Goal: Task Accomplishment & Management: Use online tool/utility

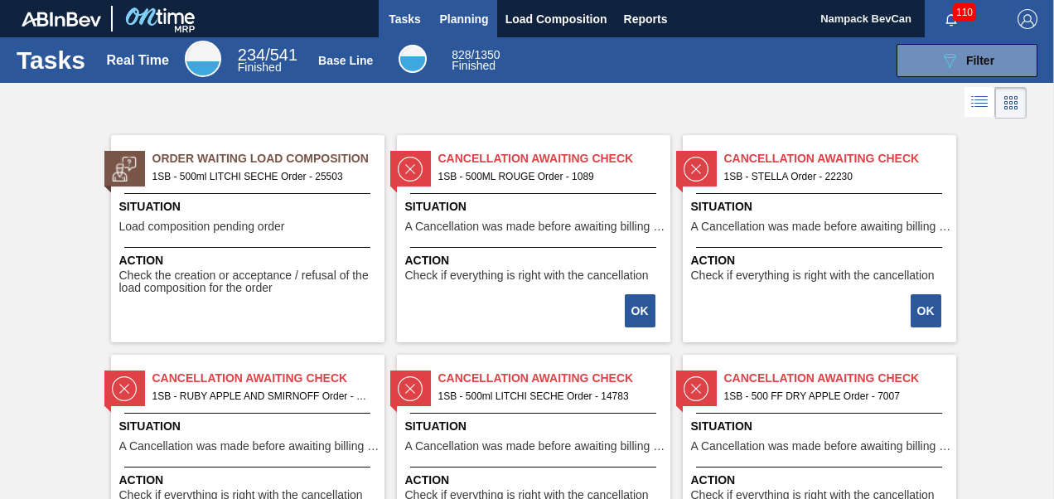
click at [459, 23] on span "Planning" at bounding box center [464, 19] width 49 height 20
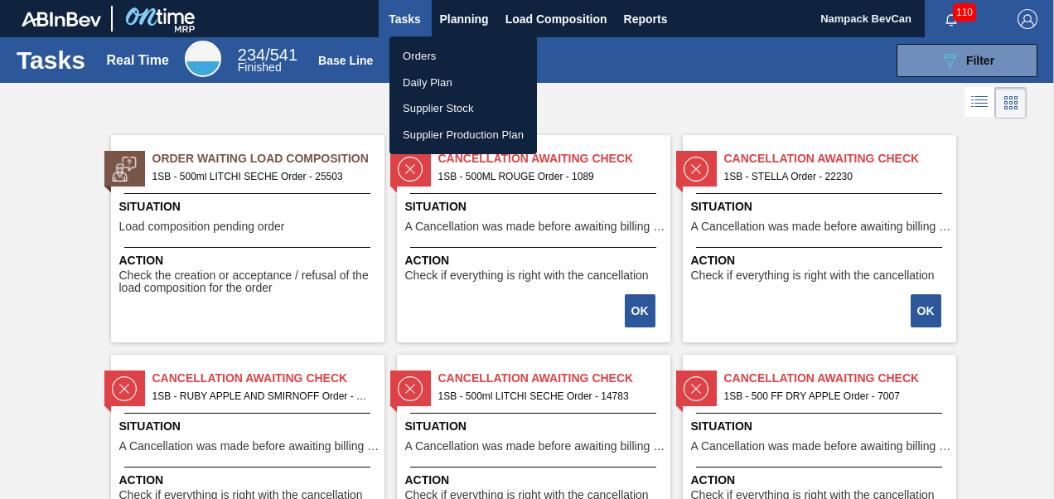
click at [431, 59] on li "Orders" at bounding box center [464, 56] width 148 height 27
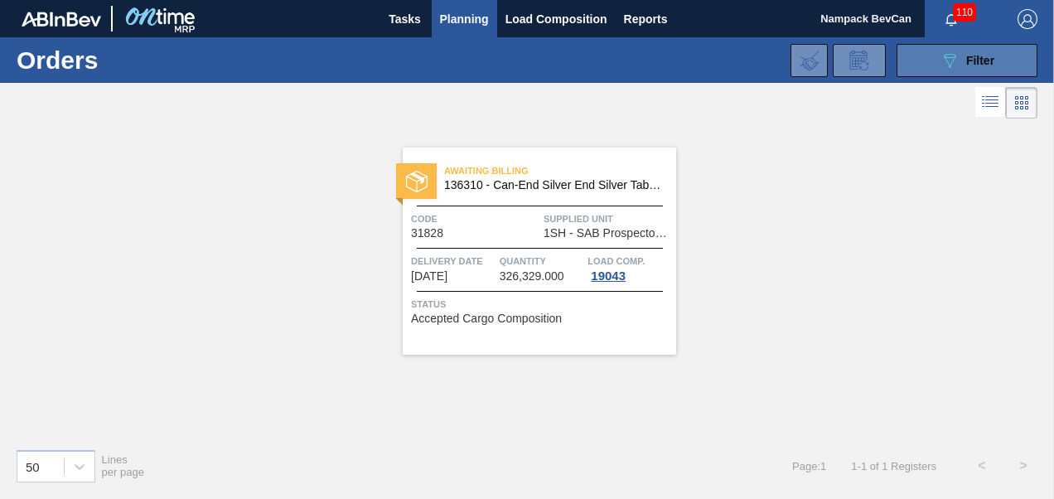
click at [947, 58] on icon "089F7B8B-B2A5-4AFE-B5C0-19BA573D28AC" at bounding box center [950, 61] width 20 height 20
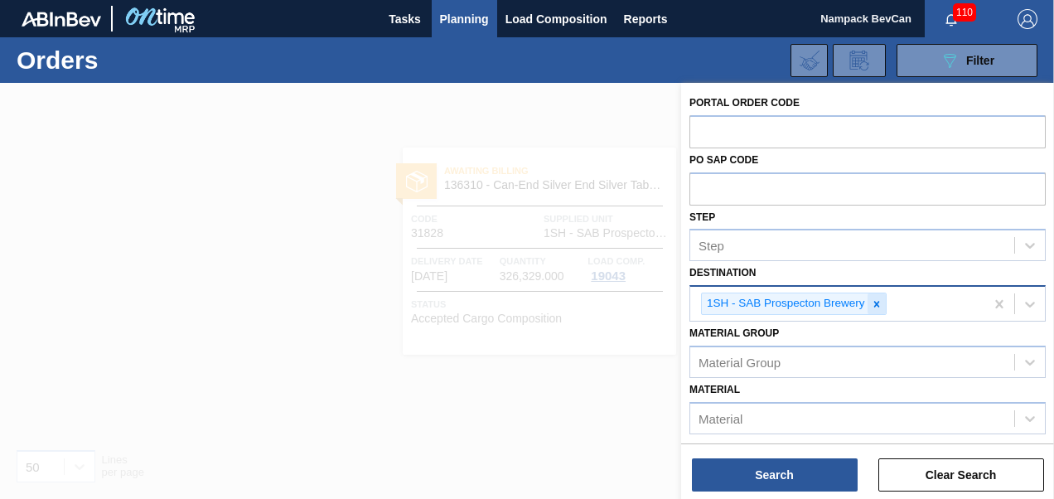
click at [876, 300] on icon at bounding box center [877, 304] width 12 height 12
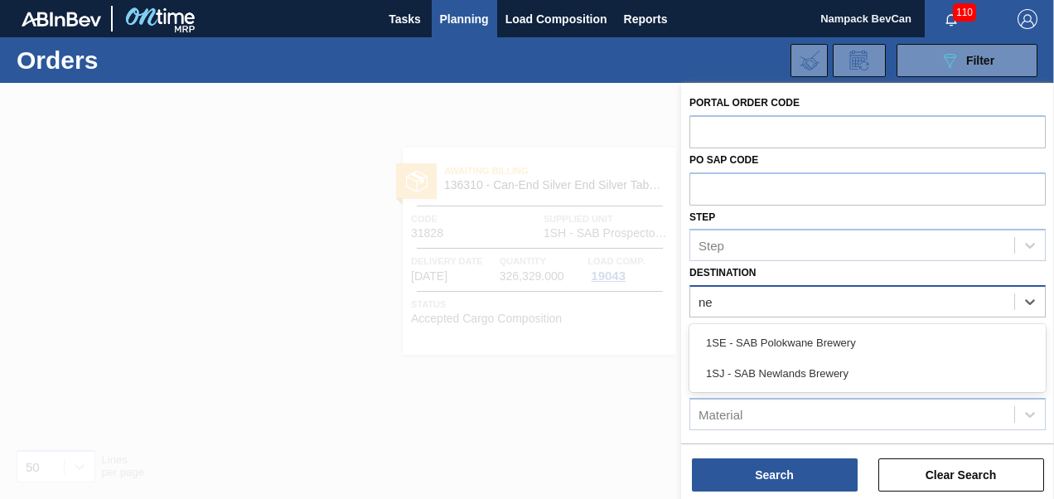
type input "new"
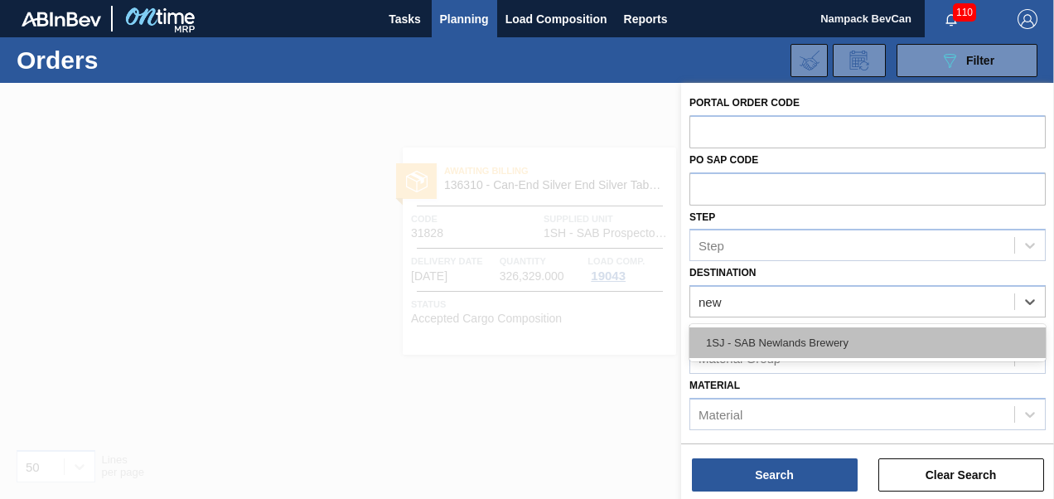
click at [822, 342] on div "1SJ - SAB Newlands Brewery" at bounding box center [868, 342] width 356 height 31
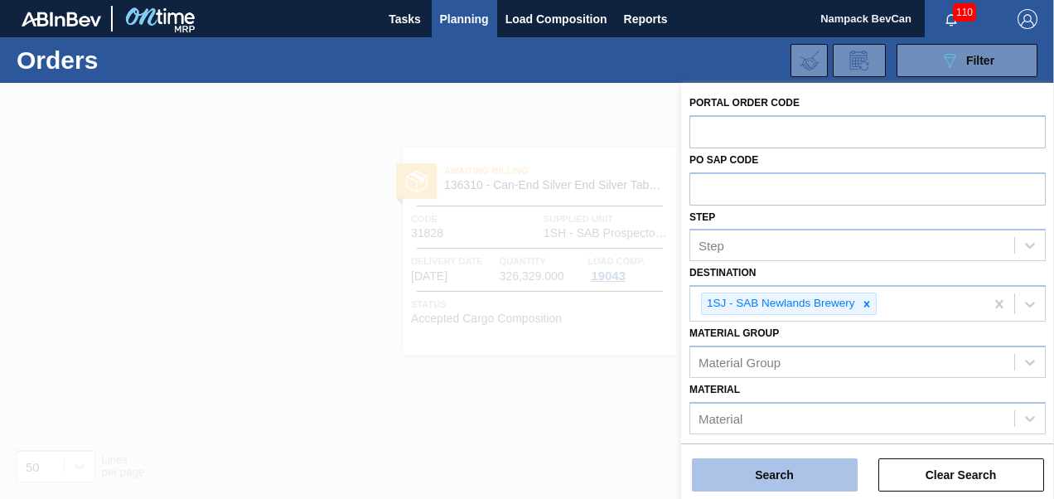
click at [792, 477] on button "Search" at bounding box center [775, 474] width 166 height 33
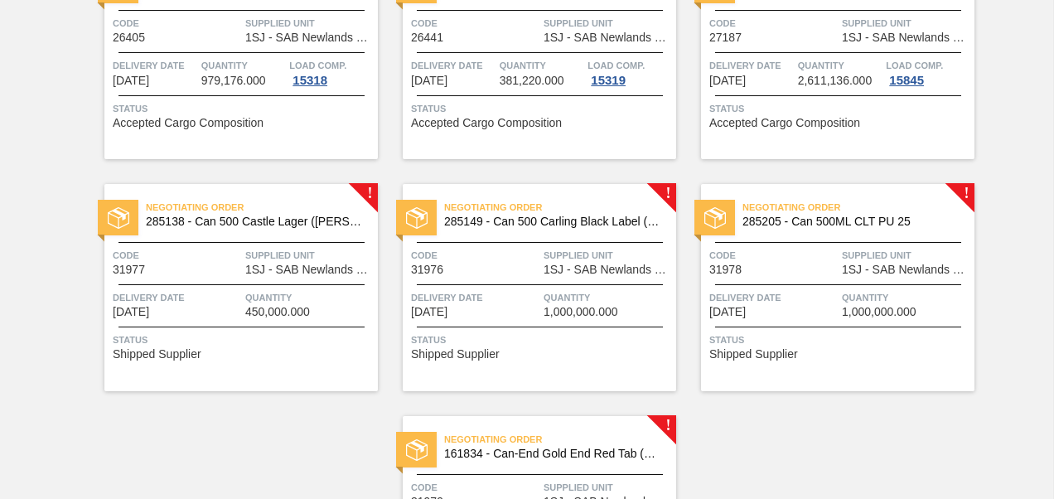
scroll to position [746, 0]
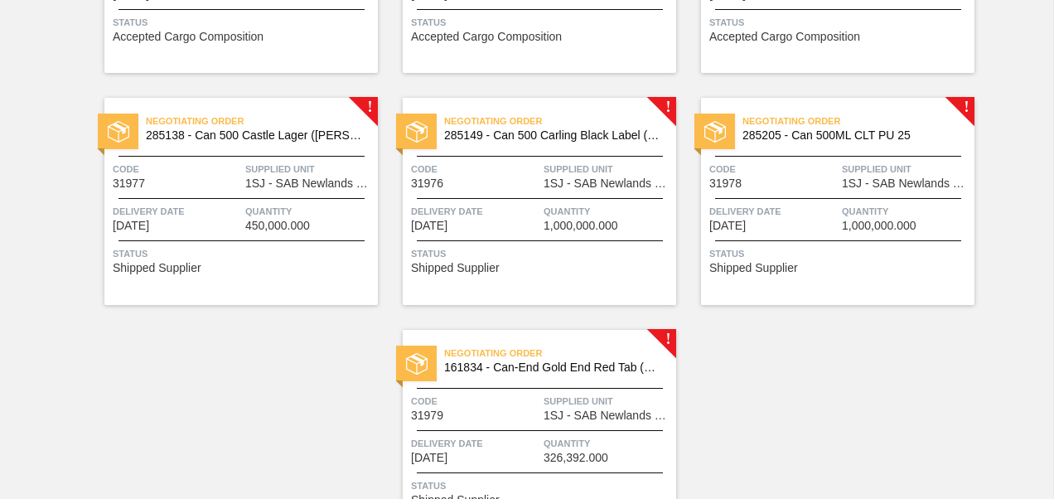
click at [254, 189] on div "Negotiating Order 285138 - Can 500 Castle Lager ([PERSON_NAME]) Code 31977 Supp…" at bounding box center [241, 201] width 274 height 207
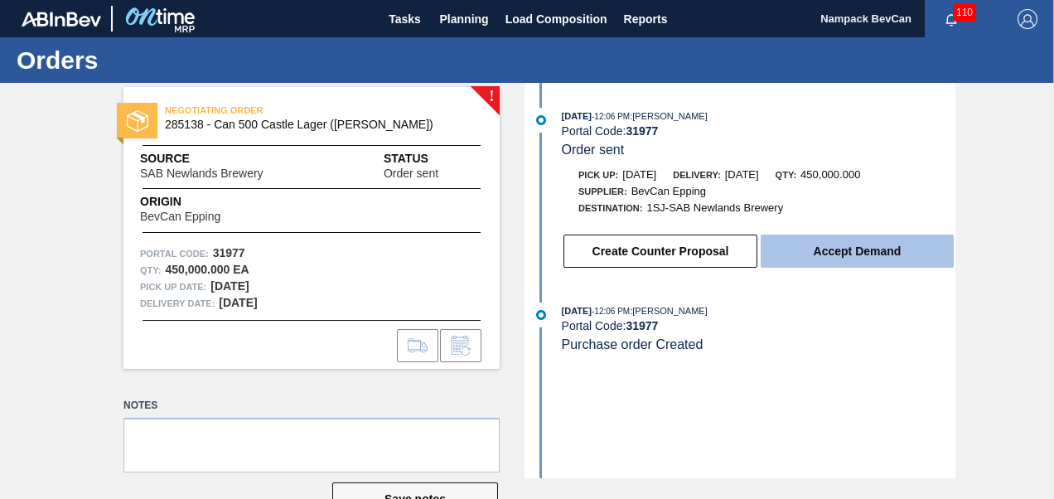
click at [850, 254] on button "Accept Demand" at bounding box center [857, 251] width 193 height 33
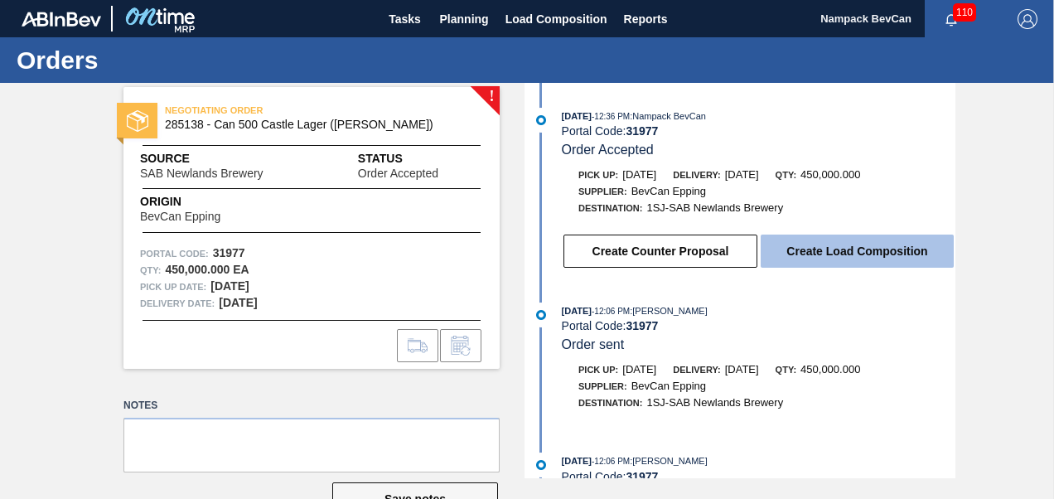
click at [863, 254] on button "Create Load Composition" at bounding box center [857, 251] width 193 height 33
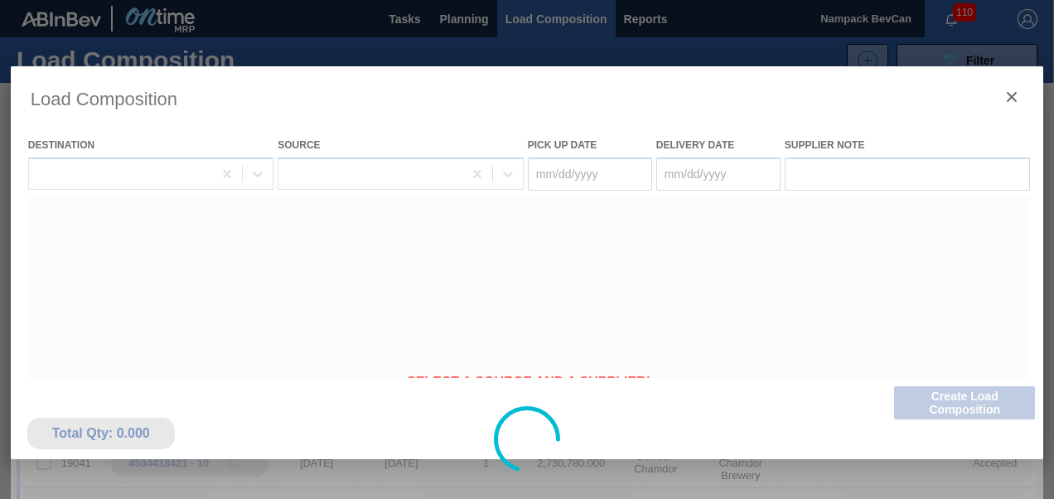
type Date "[DATE]"
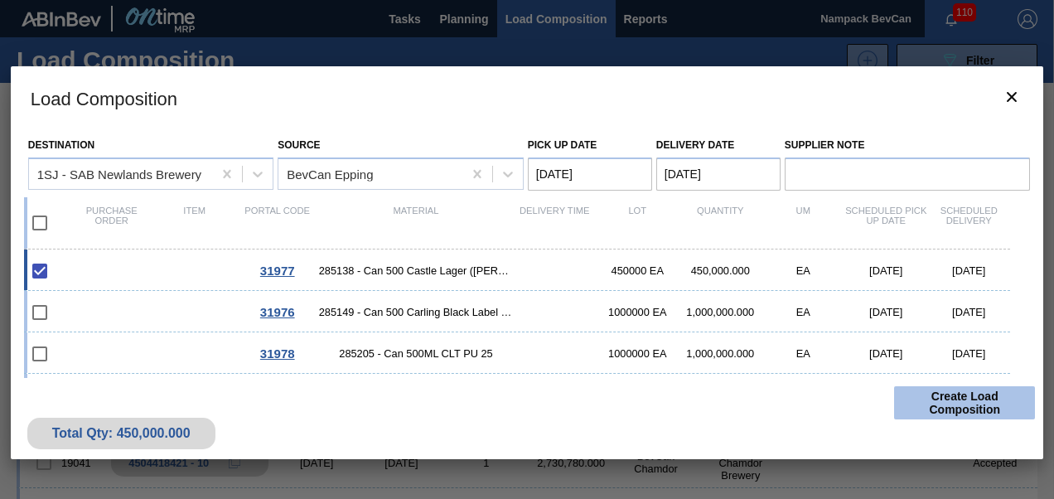
click at [981, 405] on button "Create Load Composition" at bounding box center [964, 402] width 141 height 33
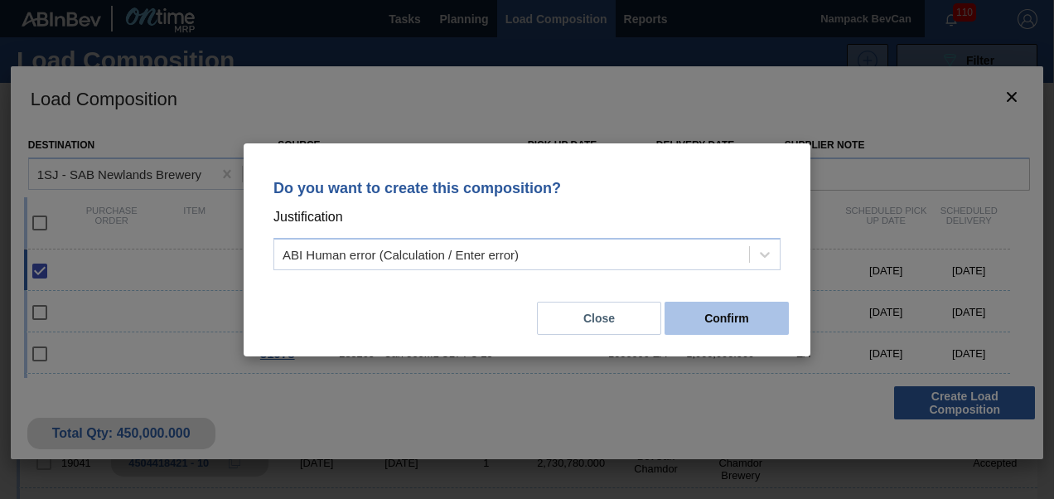
click at [744, 322] on button "Confirm" at bounding box center [727, 318] width 124 height 33
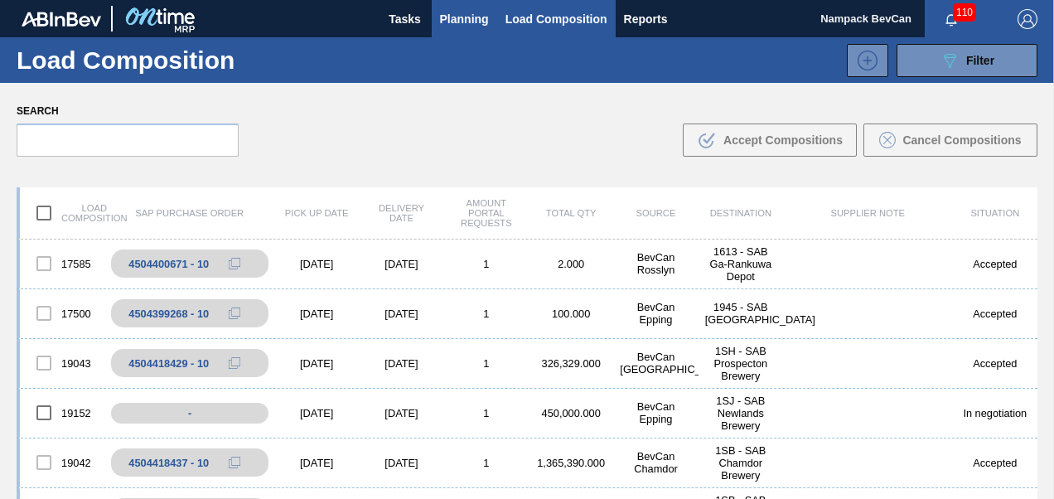
click at [466, 14] on span "Planning" at bounding box center [464, 19] width 49 height 20
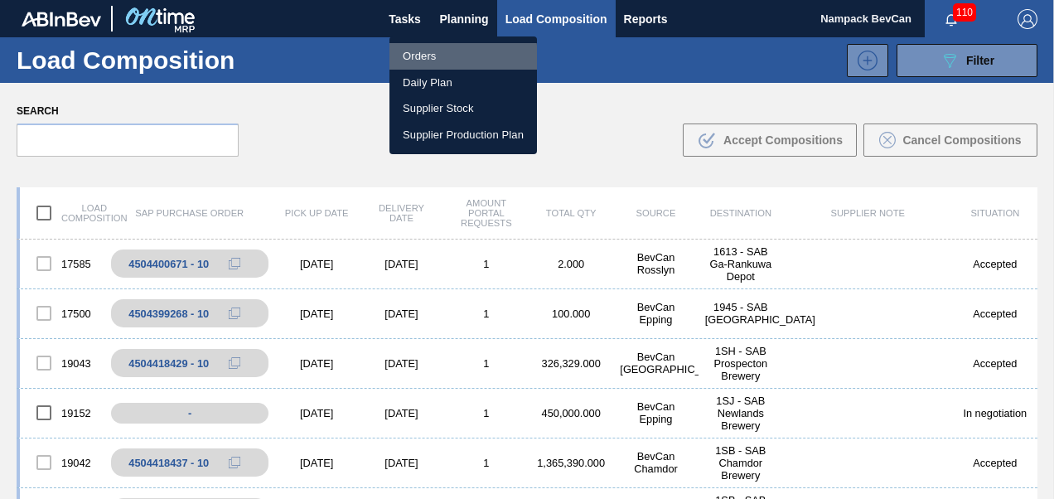
click at [434, 58] on li "Orders" at bounding box center [464, 56] width 148 height 27
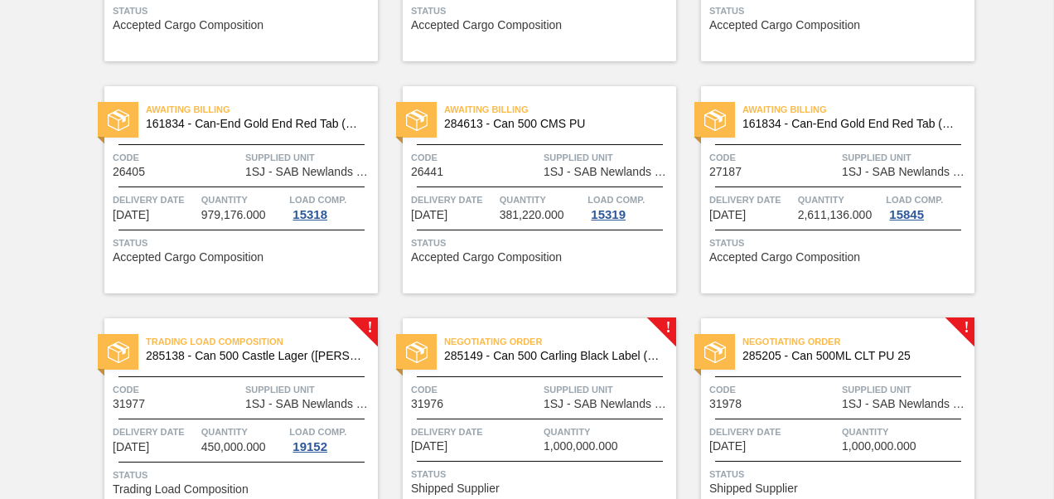
scroll to position [663, 0]
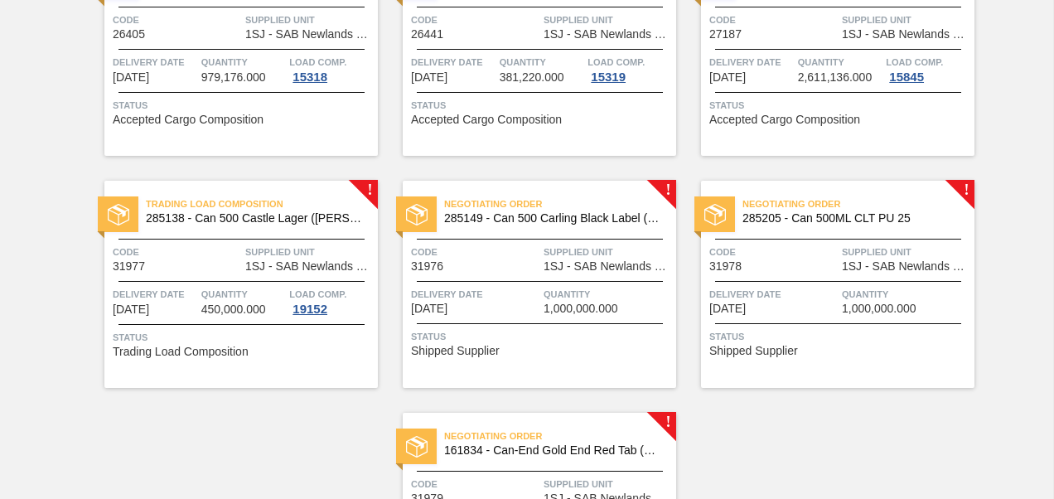
click at [544, 272] on span "1SJ - SAB Newlands Brewery" at bounding box center [608, 266] width 128 height 12
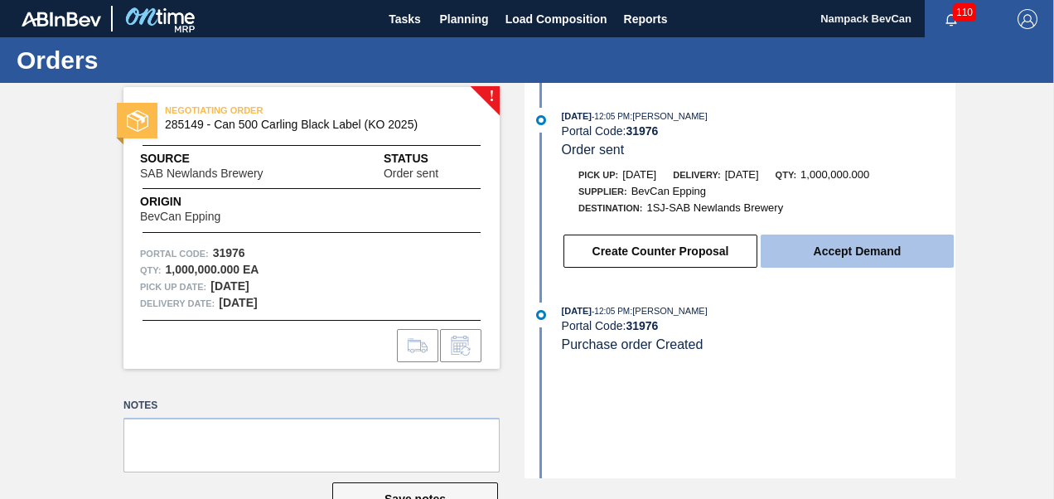
click at [860, 253] on button "Accept Demand" at bounding box center [857, 251] width 193 height 33
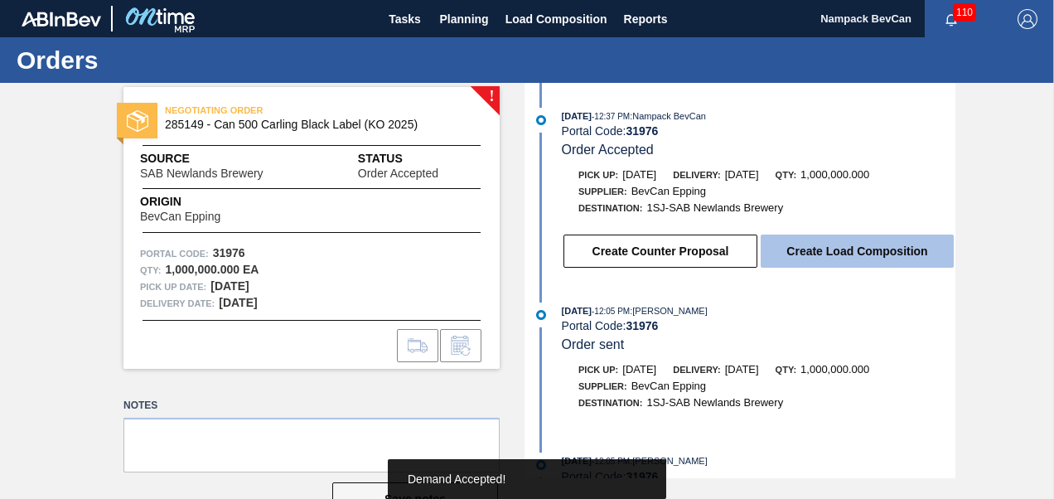
click at [844, 259] on button "Create Load Composition" at bounding box center [857, 251] width 193 height 33
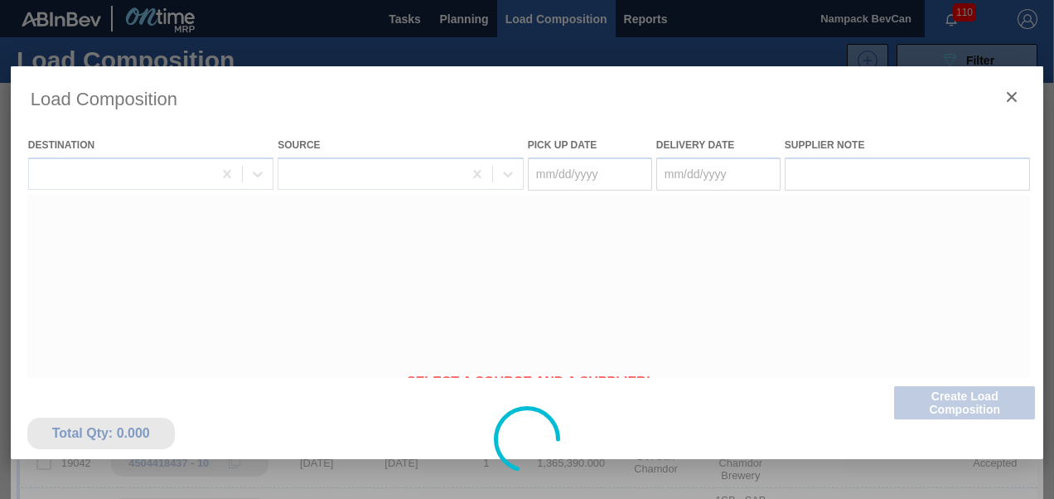
type Date "[DATE]"
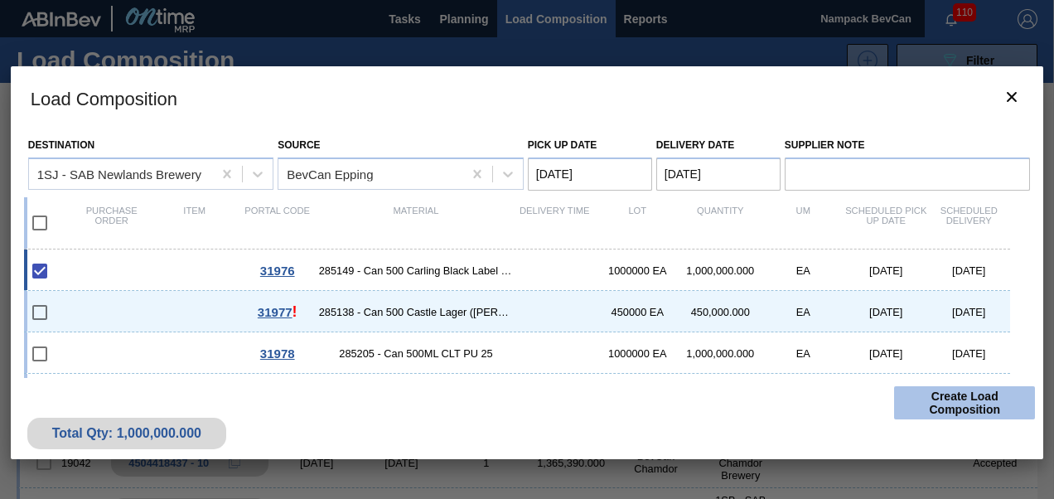
click at [960, 405] on button "Create Load Composition" at bounding box center [964, 402] width 141 height 33
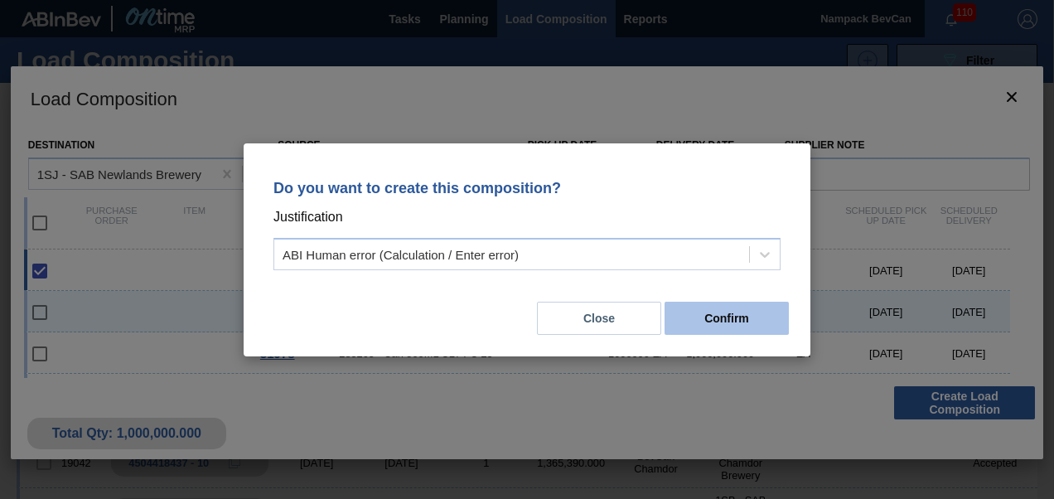
click at [751, 322] on button "Confirm" at bounding box center [727, 318] width 124 height 33
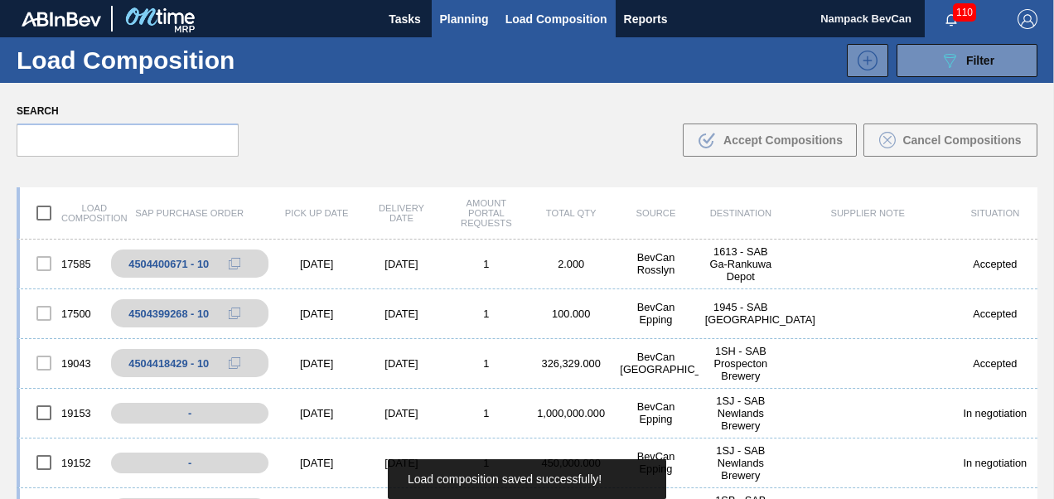
click at [474, 24] on span "Planning" at bounding box center [464, 19] width 49 height 20
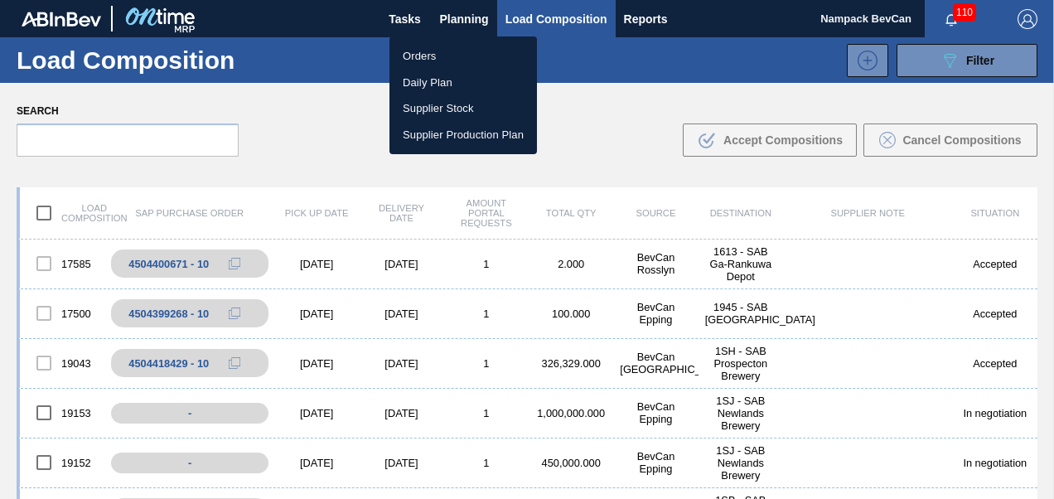
click at [442, 56] on li "Orders" at bounding box center [464, 56] width 148 height 27
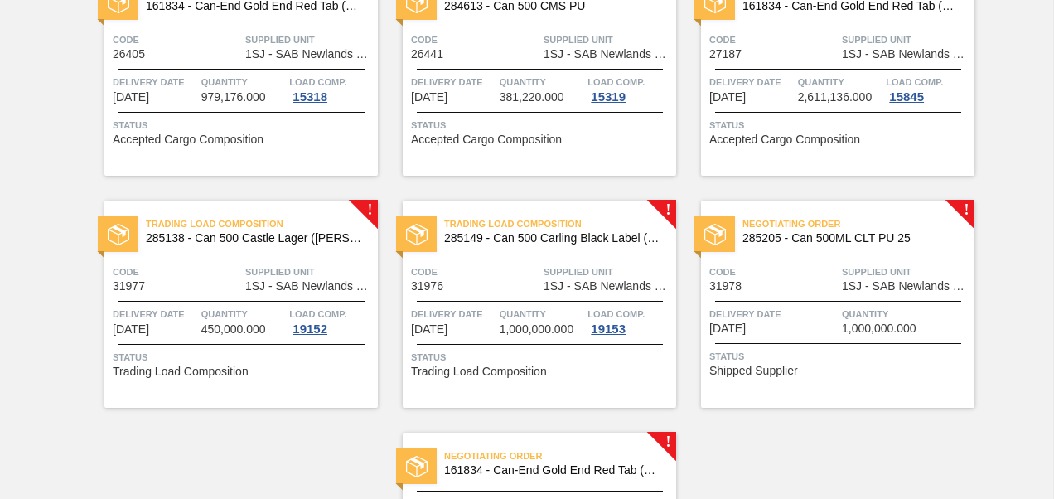
scroll to position [829, 0]
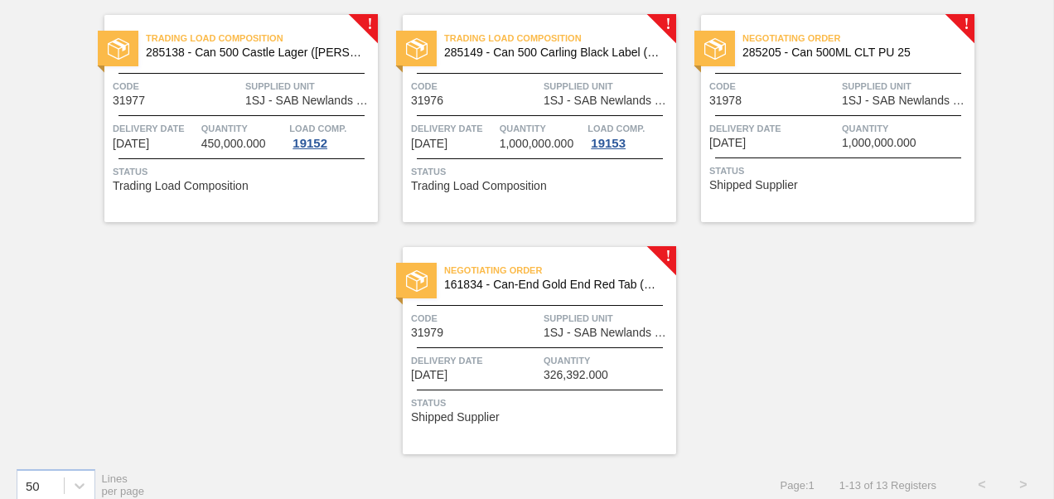
click at [803, 141] on div "Delivery Date [DATE]" at bounding box center [774, 134] width 128 height 29
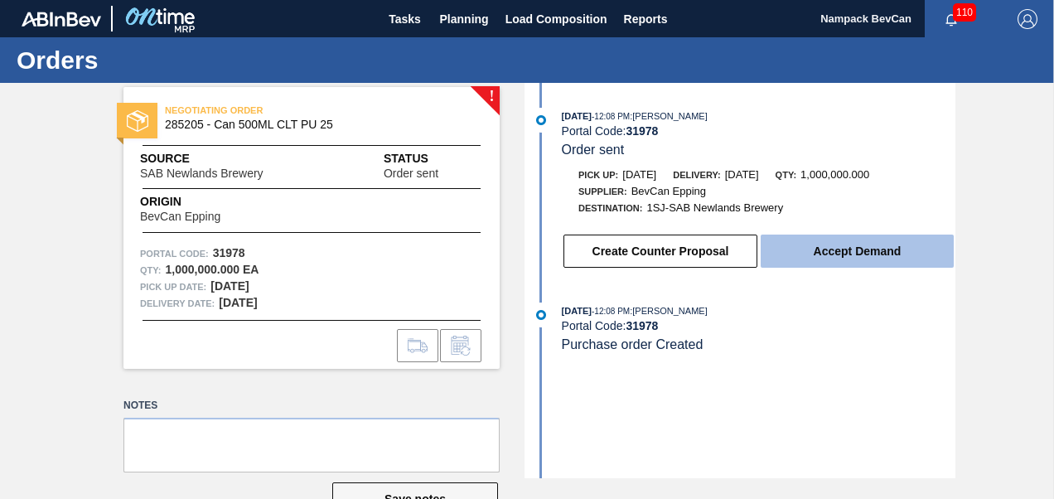
click at [826, 244] on button "Accept Demand" at bounding box center [857, 251] width 193 height 33
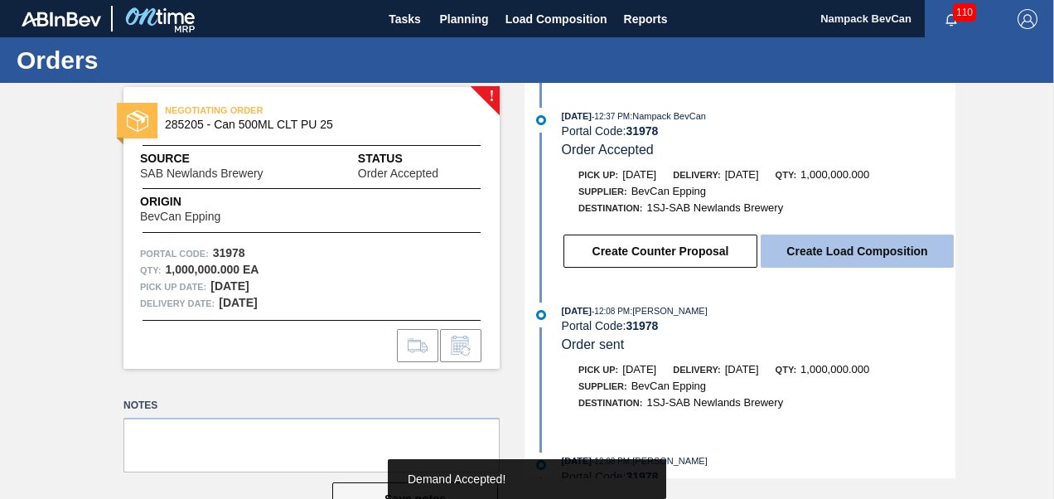
click at [855, 262] on button "Create Load Composition" at bounding box center [857, 251] width 193 height 33
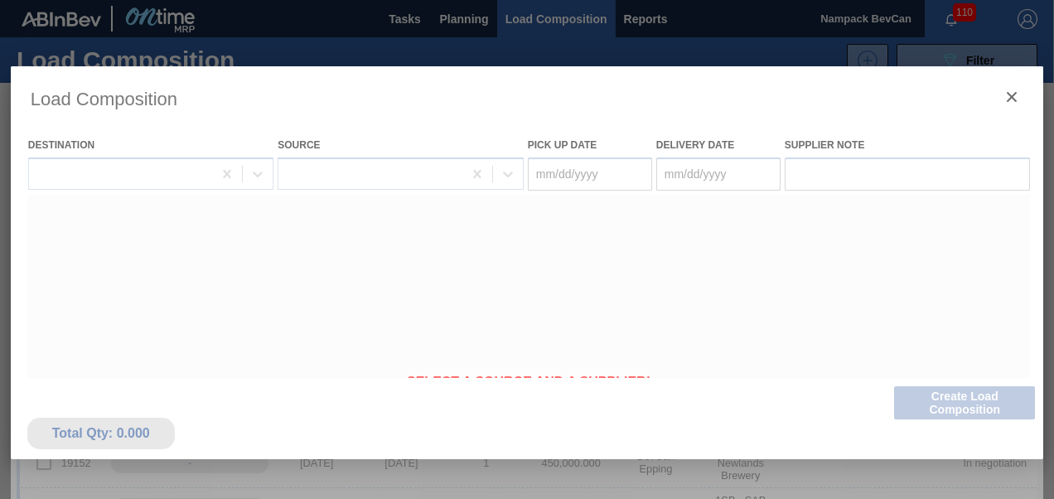
type Date "[DATE]"
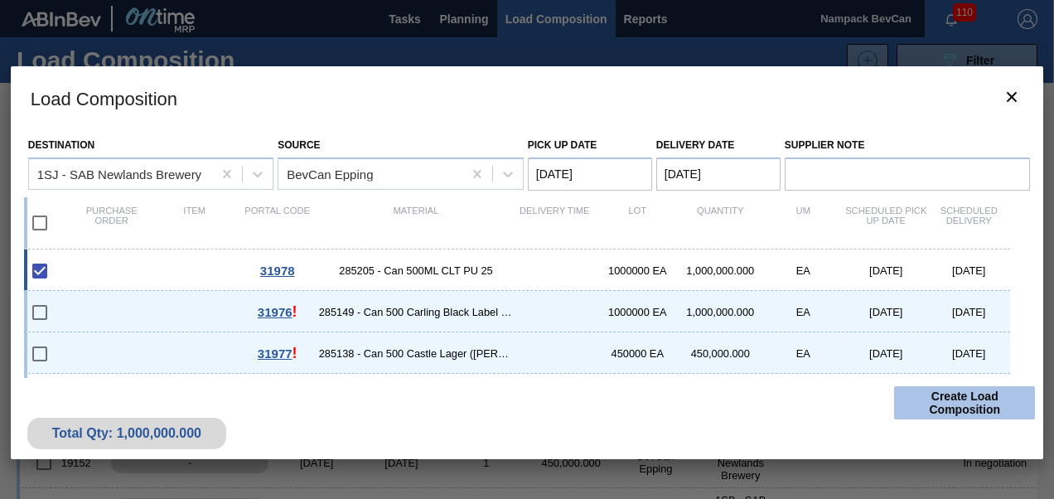
click at [965, 406] on button "Create Load Composition" at bounding box center [964, 402] width 141 height 33
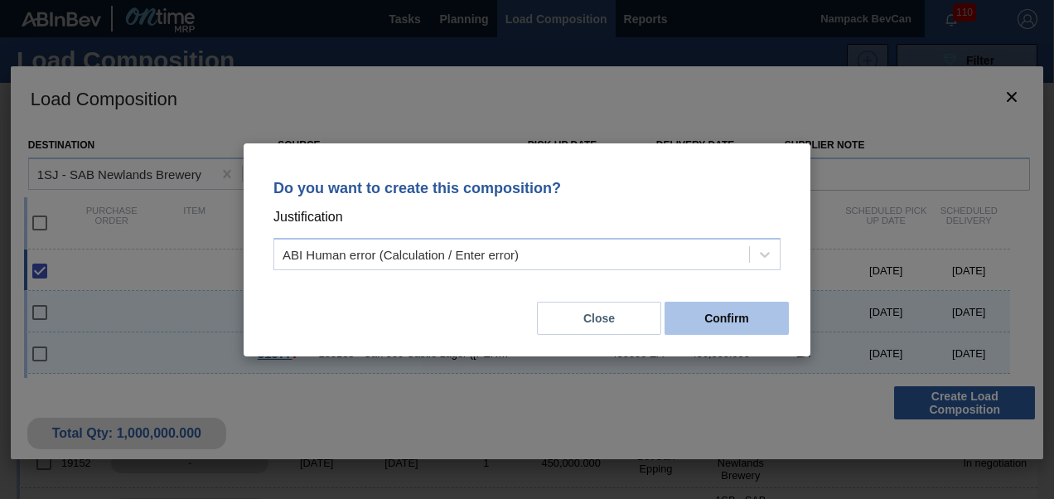
click at [728, 324] on button "Confirm" at bounding box center [727, 318] width 124 height 33
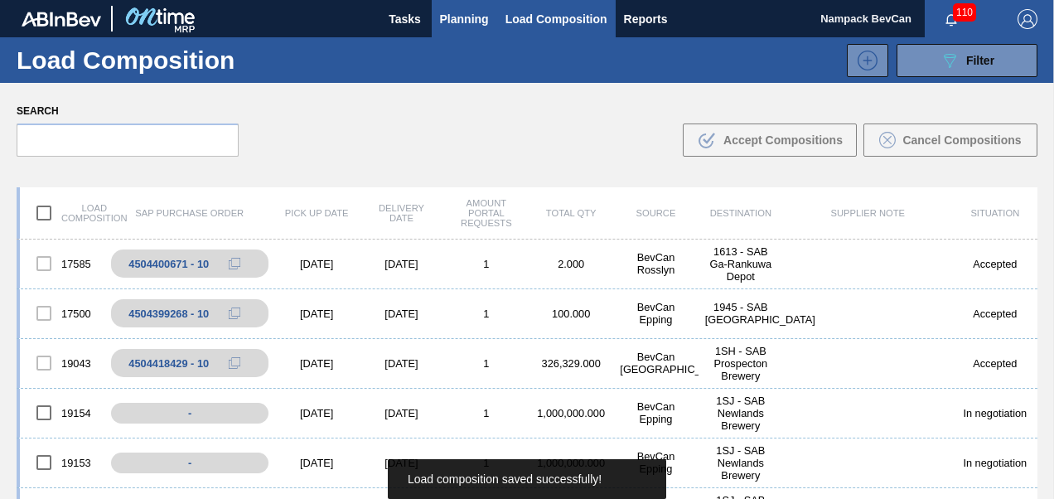
click at [479, 20] on span "Planning" at bounding box center [464, 19] width 49 height 20
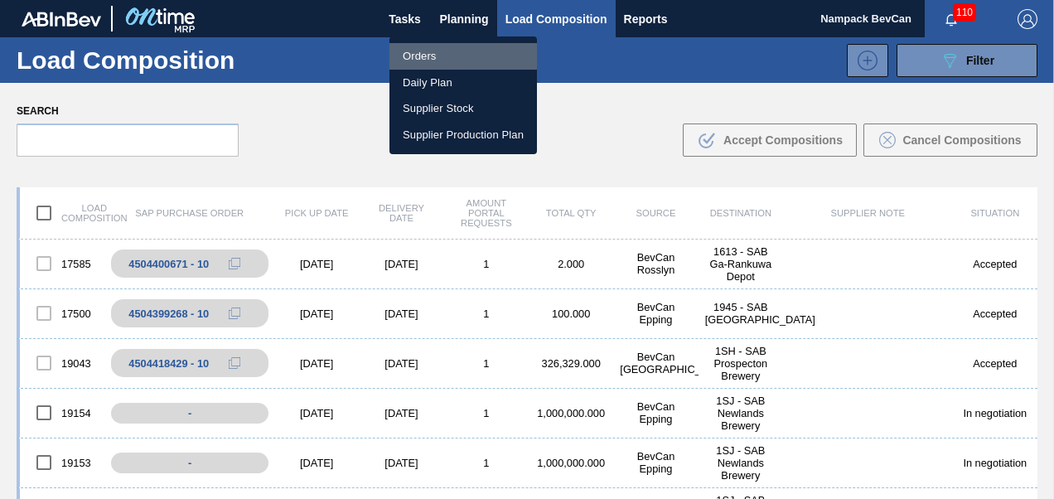
click at [438, 51] on li "Orders" at bounding box center [464, 56] width 148 height 27
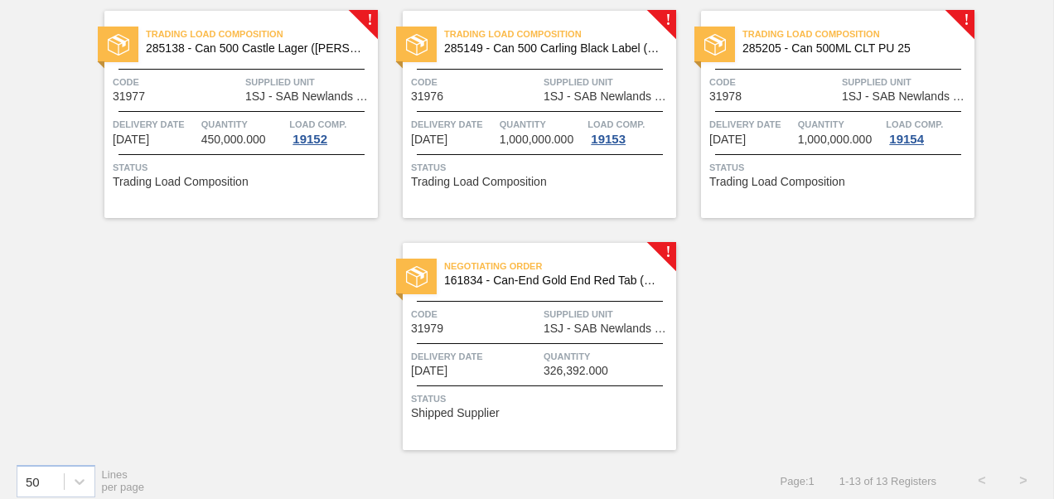
scroll to position [845, 0]
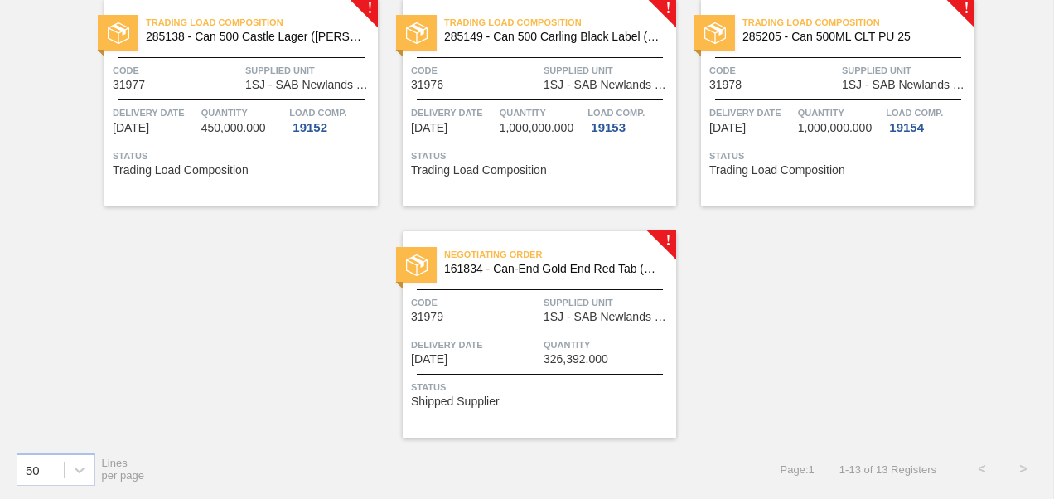
click at [566, 332] on div "Negotiating Order 161834 - Can-End Gold End Red Tab (Grownery P1) Code 31979 Su…" at bounding box center [540, 334] width 274 height 207
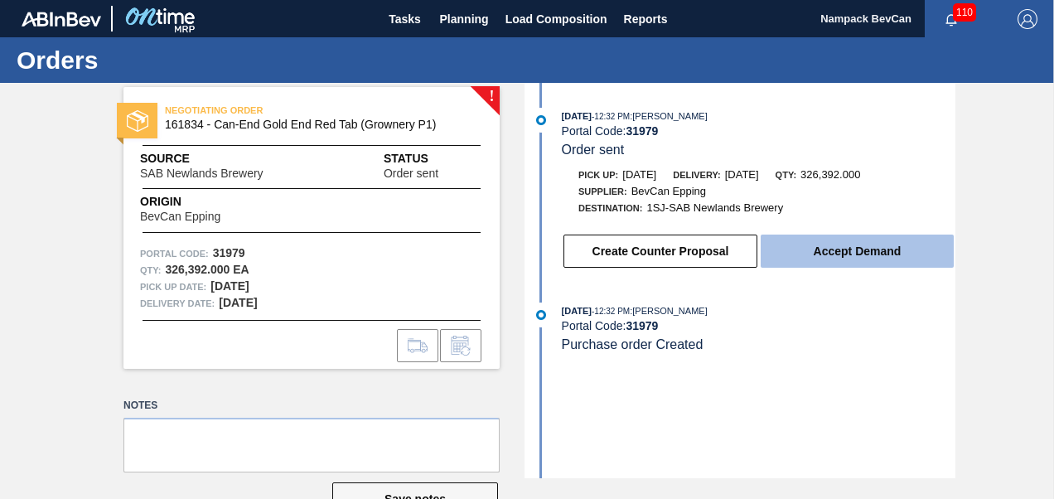
click at [831, 265] on button "Accept Demand" at bounding box center [857, 251] width 193 height 33
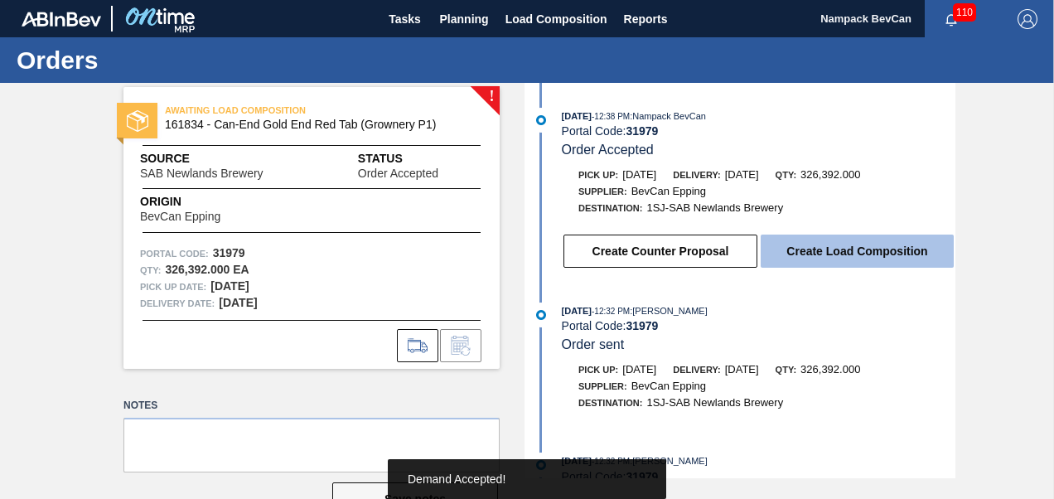
click at [842, 255] on button "Create Load Composition" at bounding box center [857, 251] width 193 height 33
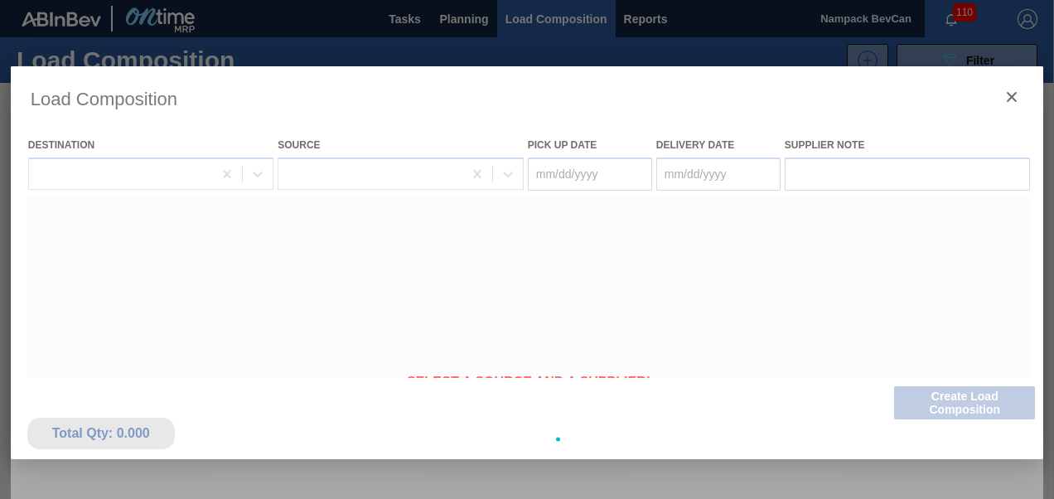
type Date "[DATE]"
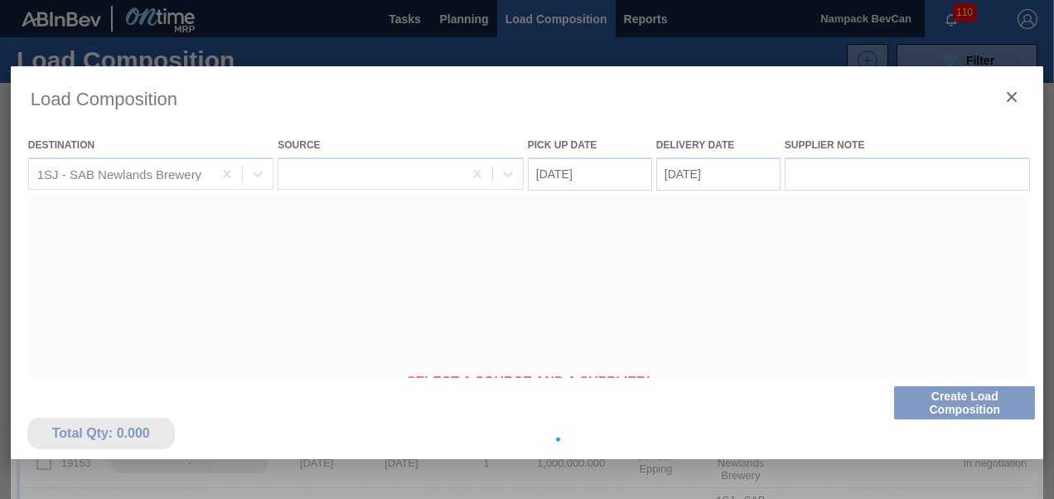
click at [470, 18] on div at bounding box center [527, 249] width 1054 height 499
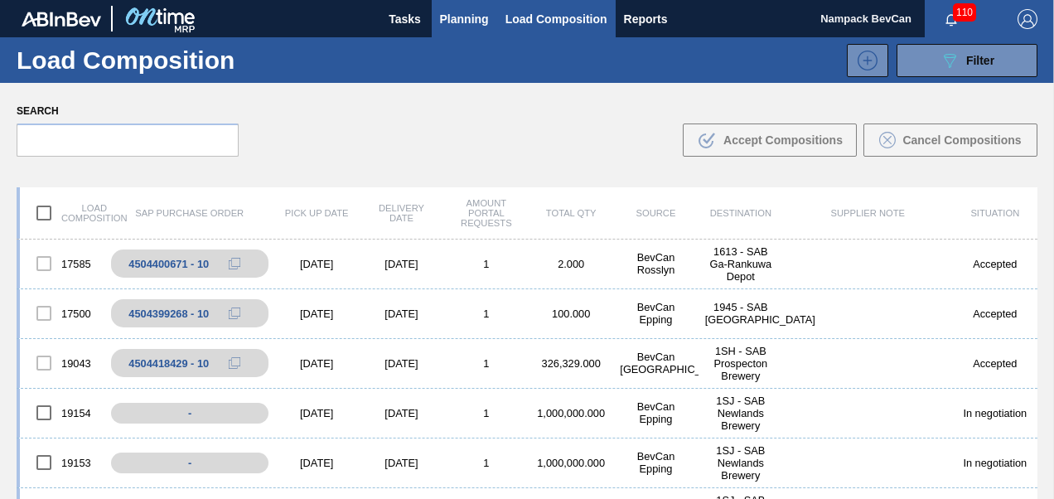
click at [459, 22] on span "Planning" at bounding box center [464, 19] width 49 height 20
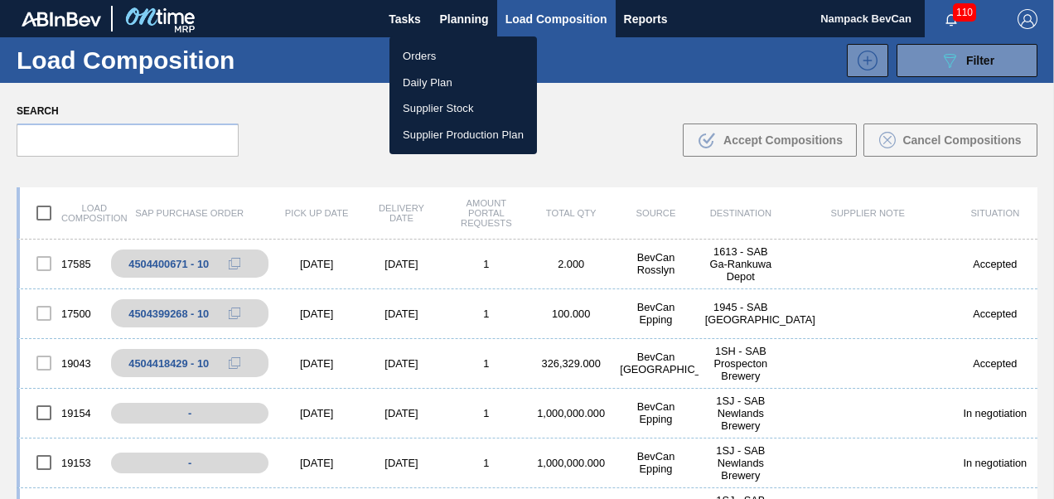
click at [427, 50] on li "Orders" at bounding box center [464, 56] width 148 height 27
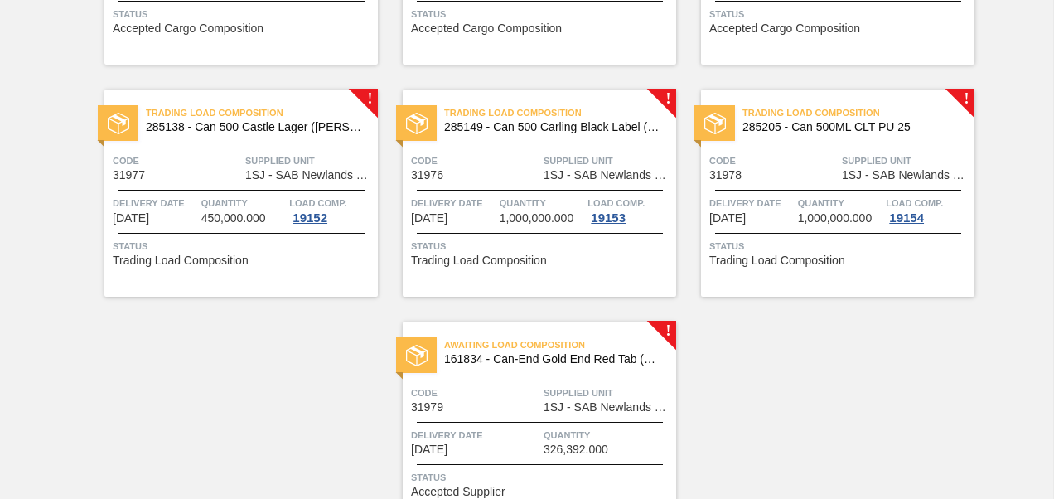
scroll to position [845, 0]
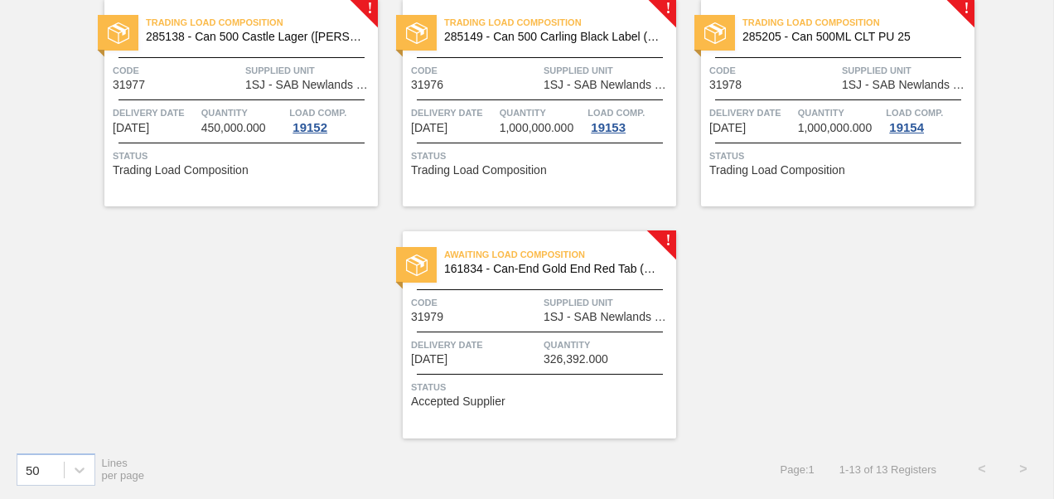
click at [542, 332] on div at bounding box center [540, 332] width 246 height 1
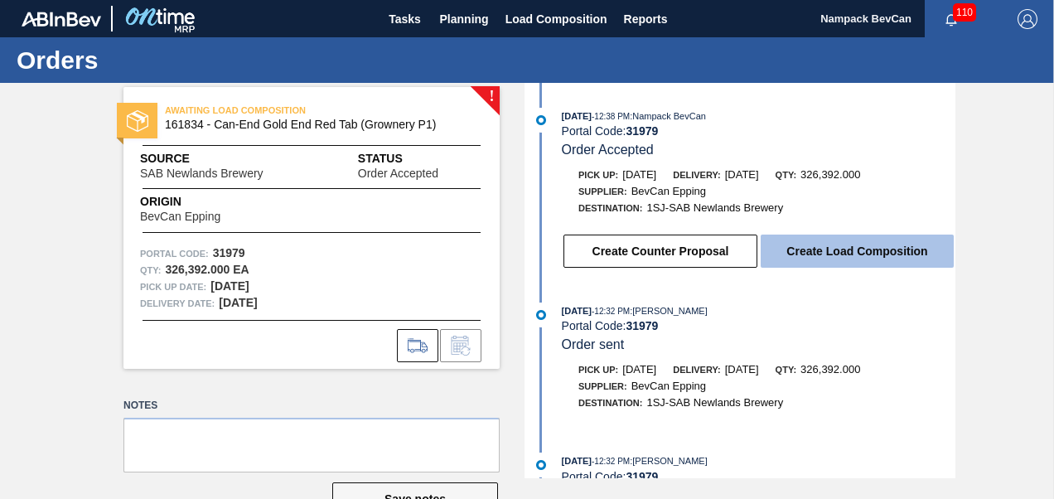
click at [802, 255] on button "Create Load Composition" at bounding box center [857, 251] width 193 height 33
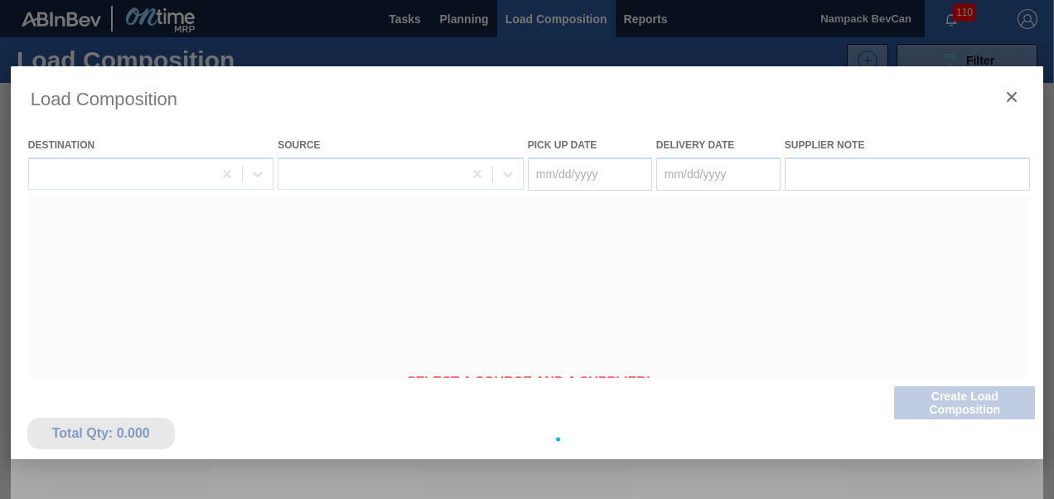
type Date "[DATE]"
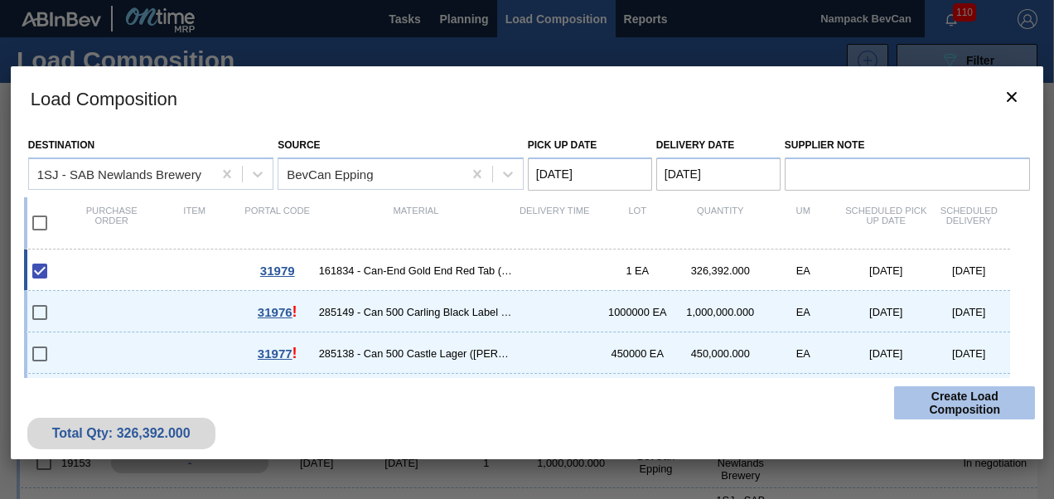
click at [940, 409] on button "Create Load Composition" at bounding box center [964, 402] width 141 height 33
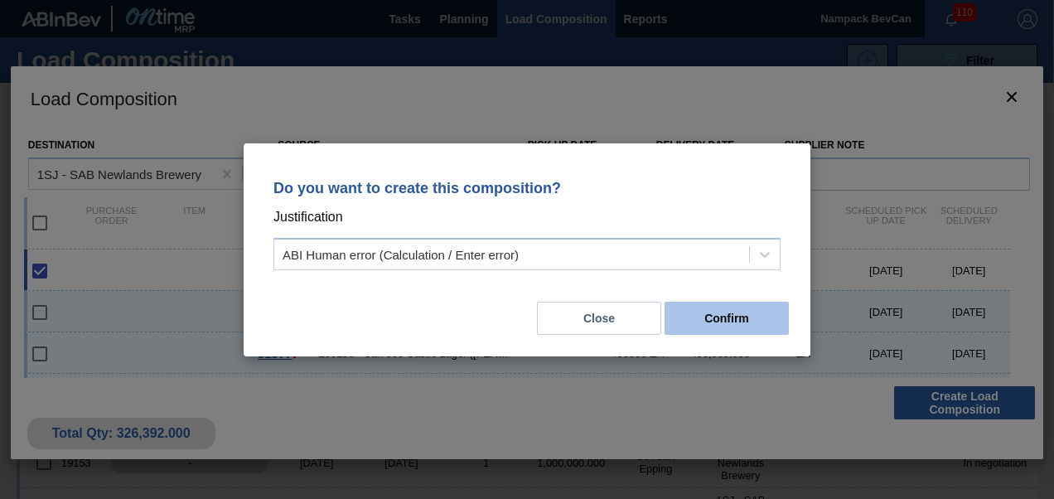
click at [713, 323] on button "Confirm" at bounding box center [727, 318] width 124 height 33
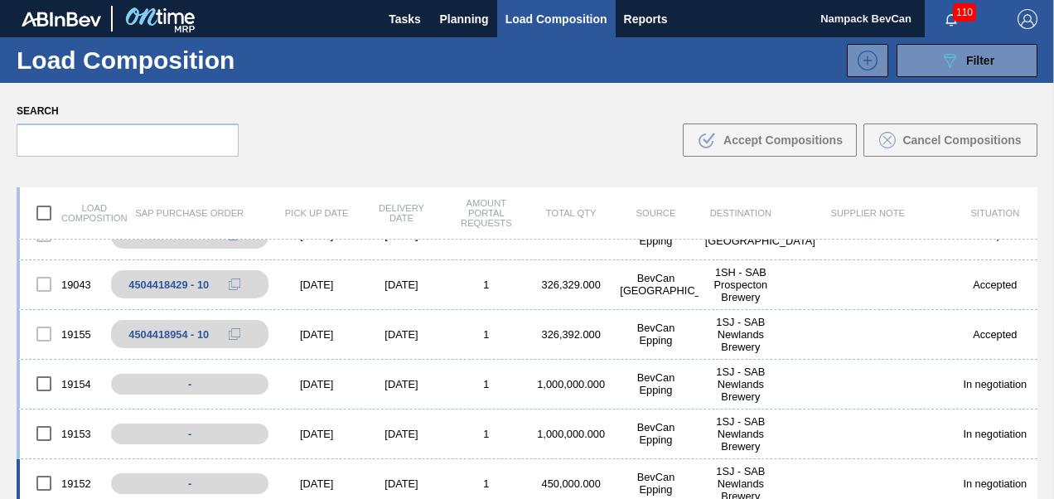
scroll to position [166, 0]
